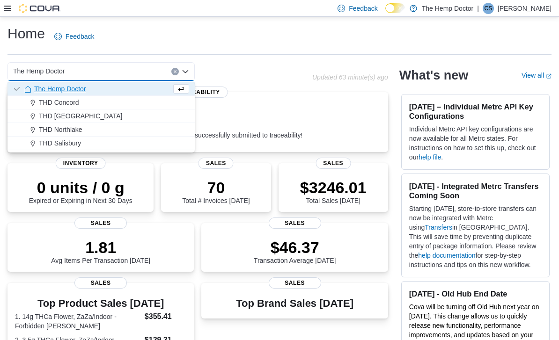
click at [70, 103] on span "THD Concord" at bounding box center [59, 102] width 40 height 9
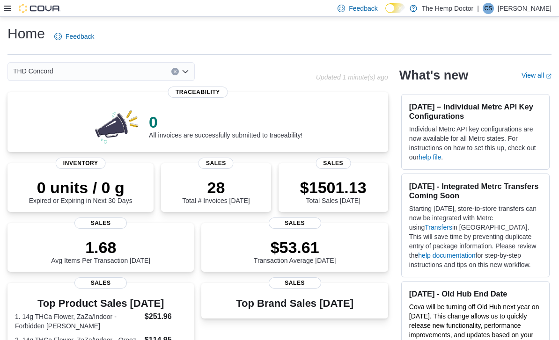
click at [188, 75] on icon "Open list of options" at bounding box center [185, 71] width 7 height 7
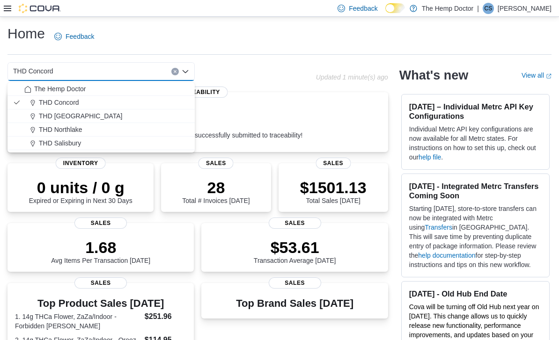
click at [80, 119] on span "THD [GEOGRAPHIC_DATA]" at bounding box center [80, 115] width 83 height 9
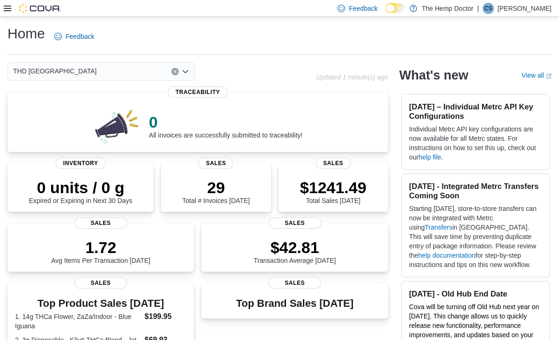
click at [190, 73] on div "THD [GEOGRAPHIC_DATA] Combo box. Selected. THD [GEOGRAPHIC_DATA]. Press Backspa…" at bounding box center [100, 71] width 187 height 19
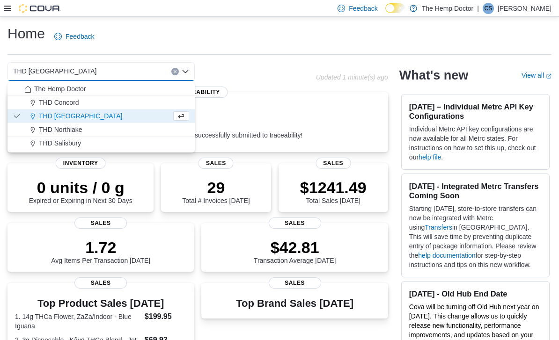
click at [66, 131] on span "THD Northlake" at bounding box center [61, 129] width 44 height 9
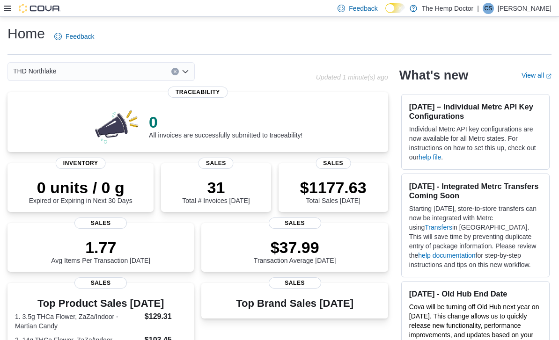
click at [185, 78] on div "THD Northlake Combo box. Selected. THD [GEOGRAPHIC_DATA]. Press Backspace to de…" at bounding box center [100, 71] width 187 height 19
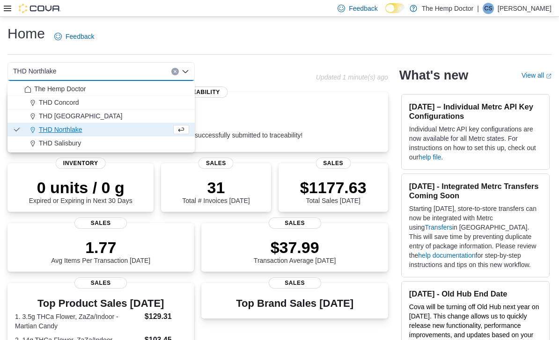
click at [77, 91] on span "The Hemp Doctor" at bounding box center [59, 88] width 51 height 9
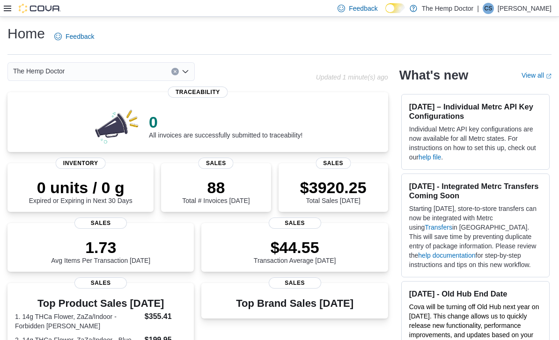
click at [187, 77] on div "The Hemp Doctor Combo box. Selected. The Hemp Doctor. Press Backspace to delete…" at bounding box center [100, 71] width 187 height 19
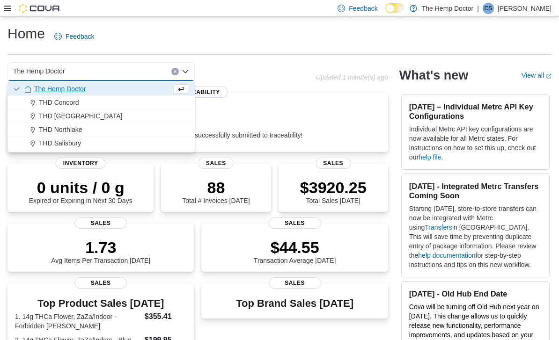
click at [90, 105] on div "THD Concord" at bounding box center [106, 102] width 165 height 9
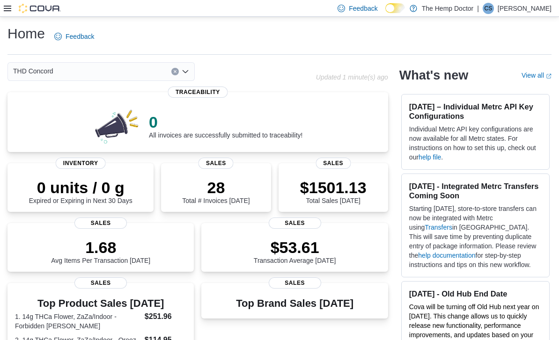
click at [181, 76] on div "THD Concord" at bounding box center [100, 71] width 187 height 19
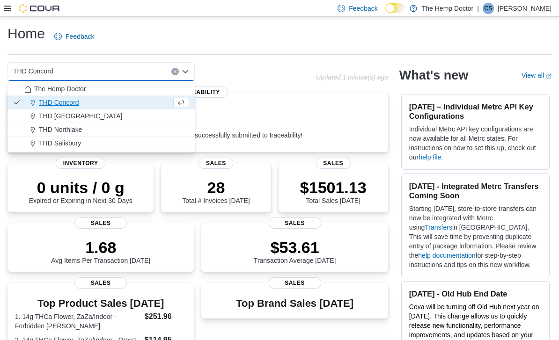
click at [78, 118] on span "THD [GEOGRAPHIC_DATA]" at bounding box center [80, 115] width 83 height 9
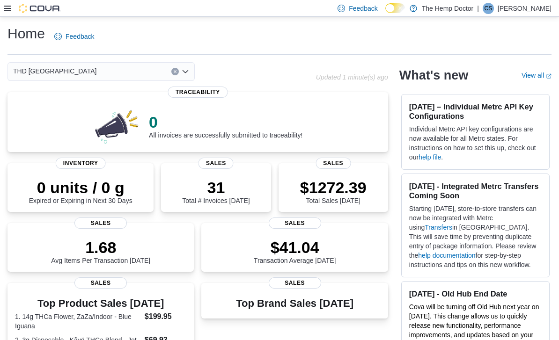
click at [184, 75] on icon "Open list of options" at bounding box center [185, 71] width 7 height 7
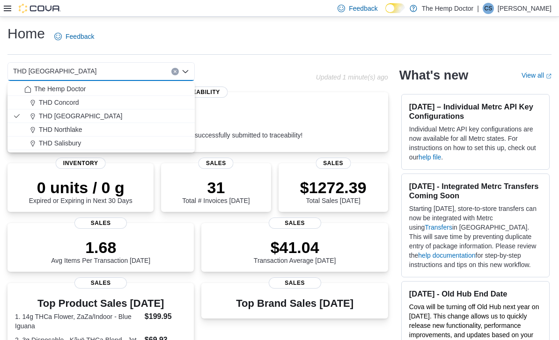
click at [69, 128] on span "THD Northlake" at bounding box center [61, 129] width 44 height 9
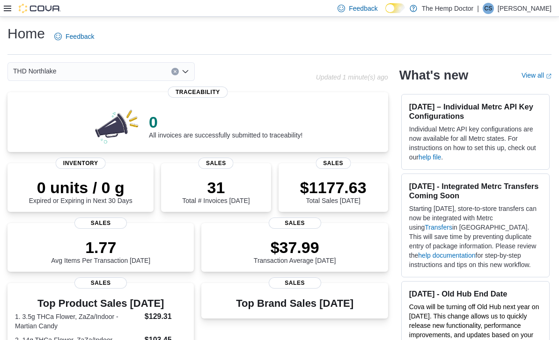
click at [183, 75] on icon "Open list of options" at bounding box center [185, 71] width 7 height 7
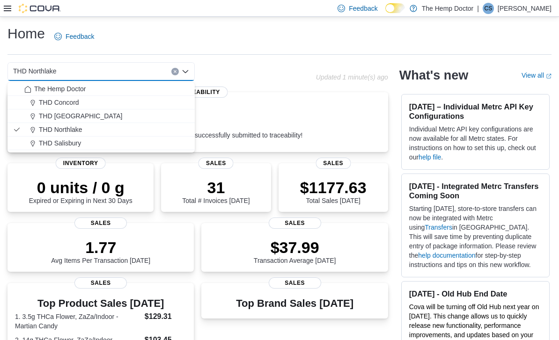
click at [72, 89] on span "The Hemp Doctor" at bounding box center [59, 88] width 51 height 9
